Goal: Find specific page/section: Find specific page/section

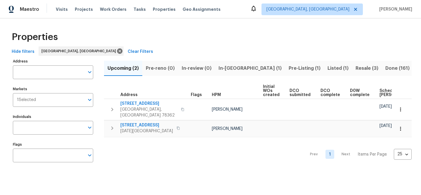
click at [289, 69] on span "Pre-Listing (1)" at bounding box center [305, 68] width 32 height 8
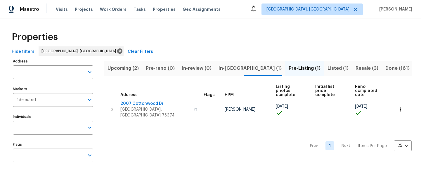
click at [328, 69] on span "Listed (1)" at bounding box center [338, 68] width 21 height 8
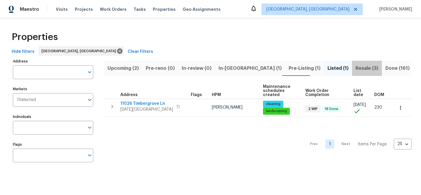
click at [356, 68] on span "Resale (3)" at bounding box center [367, 68] width 23 height 8
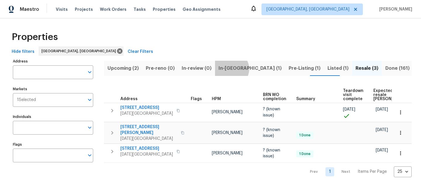
click at [230, 69] on span "In-[GEOGRAPHIC_DATA] (1)" at bounding box center [250, 68] width 63 height 8
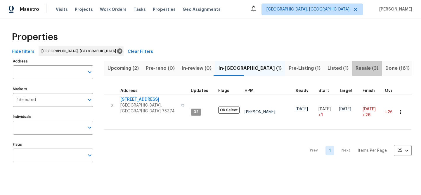
click at [356, 66] on span "Resale (3)" at bounding box center [367, 68] width 23 height 8
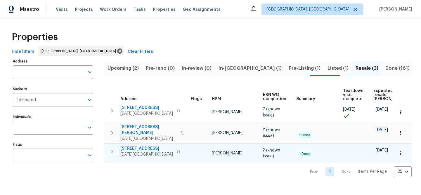
click at [132, 146] on span "[STREET_ADDRESS]" at bounding box center [146, 149] width 53 height 6
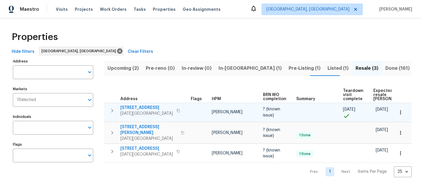
click at [148, 107] on span "[STREET_ADDRESS]" at bounding box center [146, 108] width 53 height 6
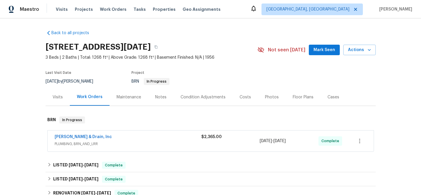
click at [157, 98] on div "Notes" at bounding box center [160, 97] width 11 height 6
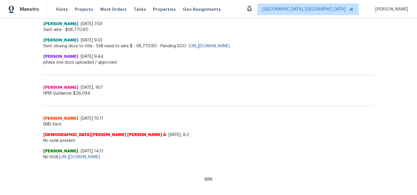
scroll to position [964, 0]
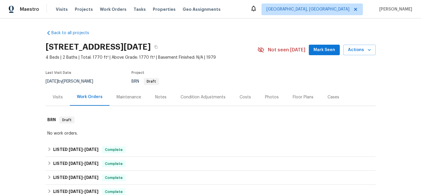
click at [158, 98] on div "Notes" at bounding box center [160, 97] width 11 height 6
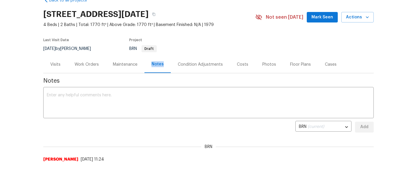
scroll to position [10, 0]
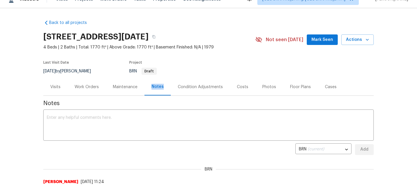
click at [154, 85] on div "Notes" at bounding box center [157, 87] width 12 height 6
click at [155, 88] on div "Notes" at bounding box center [157, 87] width 12 height 6
click at [174, 72] on div "BRN Draft" at bounding box center [185, 71] width 112 height 7
click at [194, 88] on div "Condition Adjustments" at bounding box center [200, 87] width 45 height 6
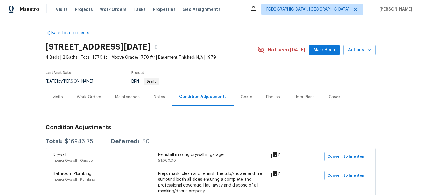
click at [156, 98] on div "Notes" at bounding box center [159, 97] width 11 height 6
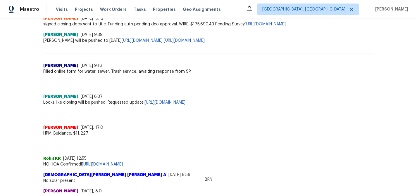
scroll to position [860, 0]
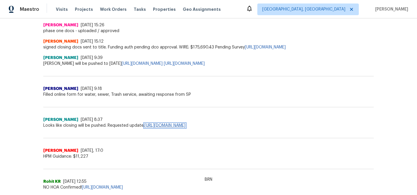
click at [169, 128] on link "https://opendoor.slack.com/archives/C378DSH1C/p1742218597490319?thread_ts=17418…" at bounding box center [164, 126] width 41 height 4
